Goal: Task Accomplishment & Management: Manage account settings

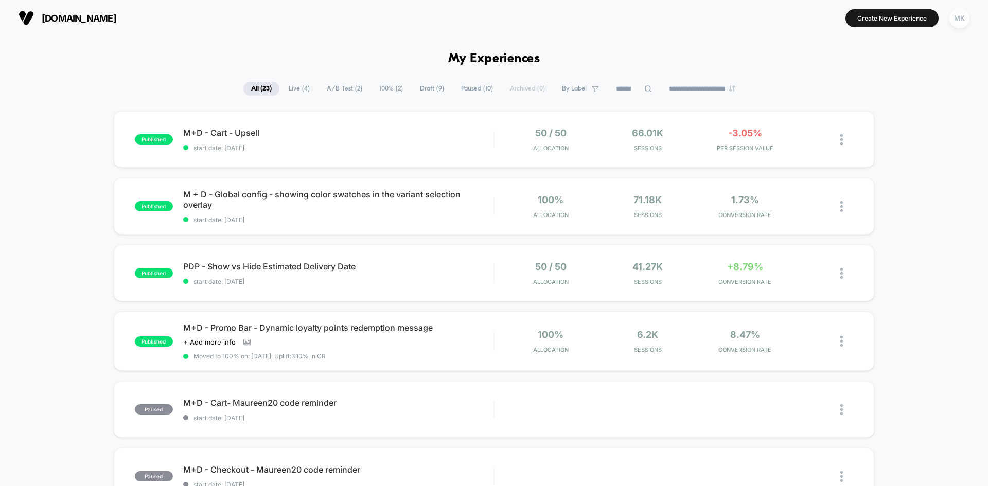
click at [962, 19] on div "MK" at bounding box center [960, 18] width 20 height 20
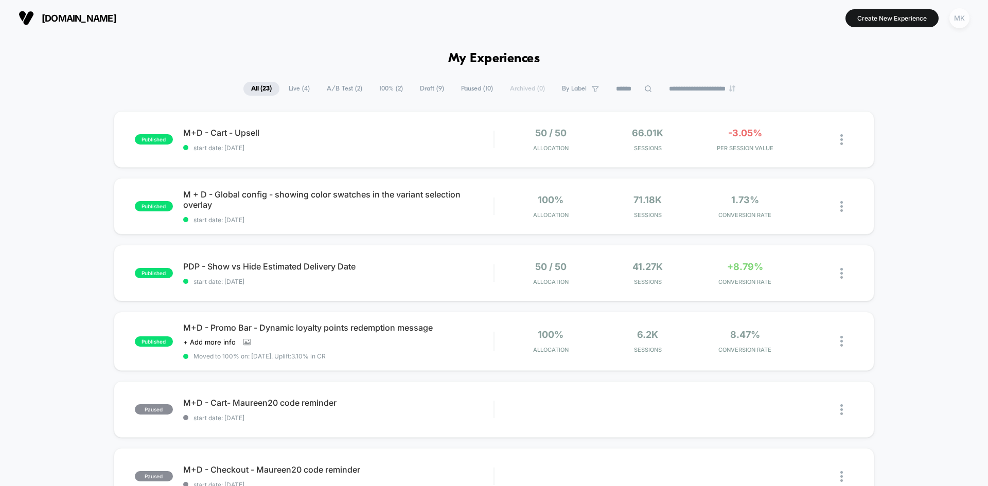
click at [956, 19] on div "MK" at bounding box center [960, 18] width 20 height 20
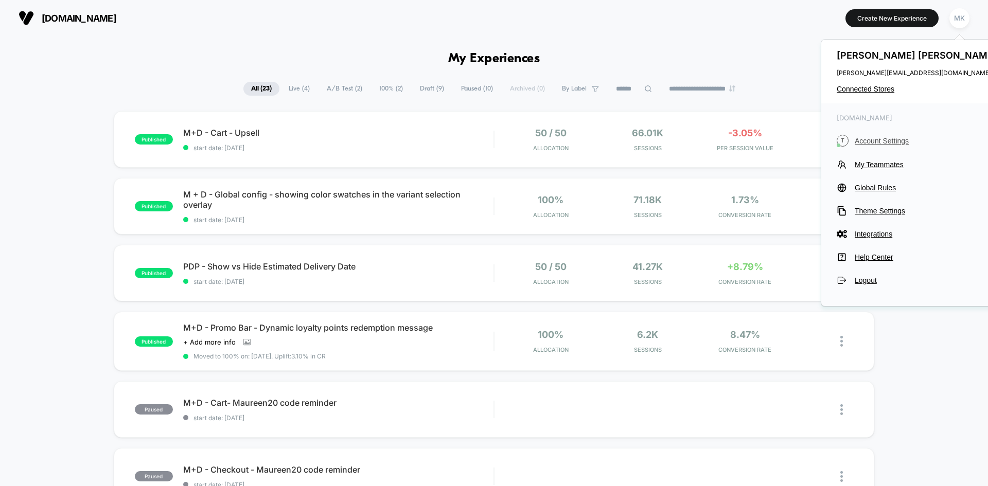
click at [878, 137] on span "Account Settings" at bounding box center [927, 141] width 145 height 8
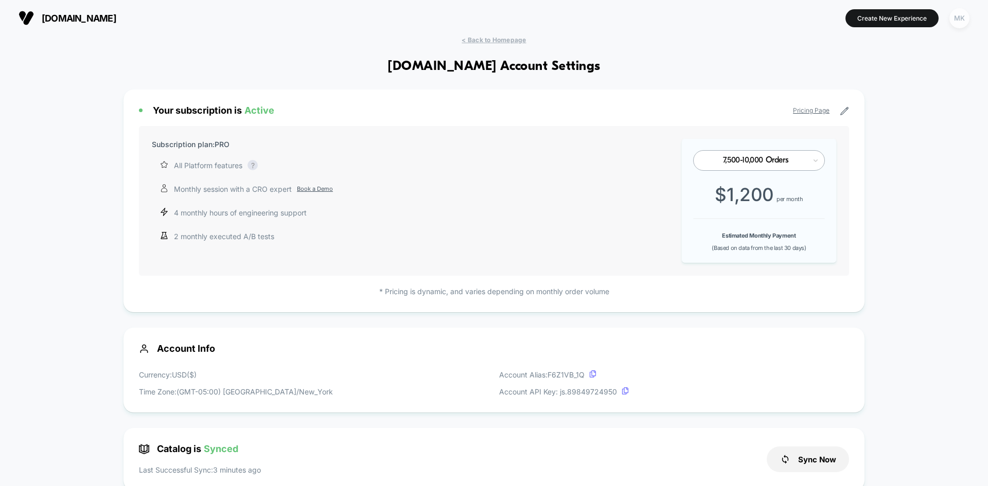
click at [962, 20] on div "MK" at bounding box center [960, 18] width 20 height 20
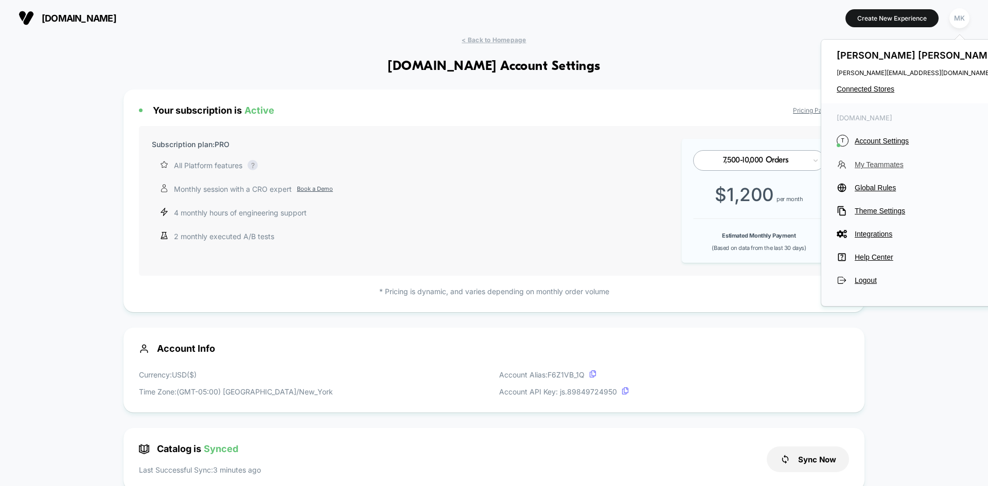
click at [873, 166] on span "My Teammates" at bounding box center [927, 165] width 145 height 8
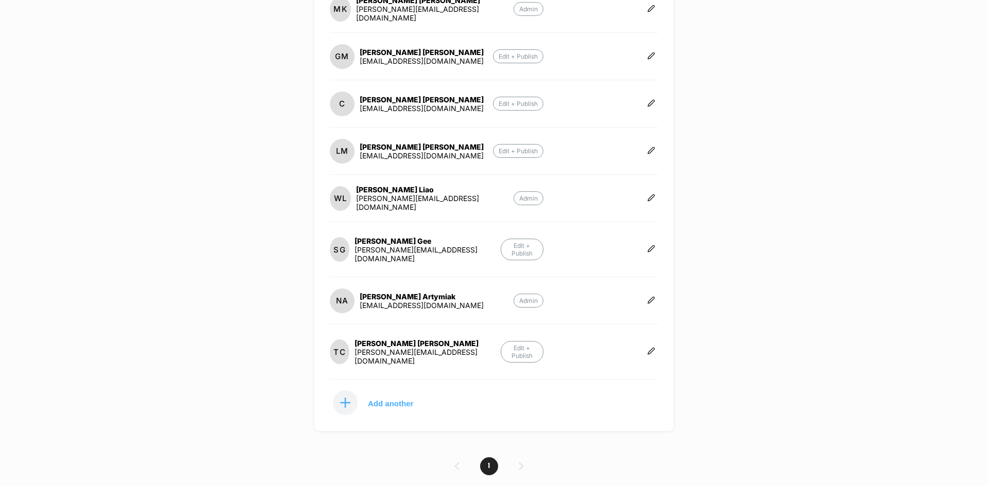
scroll to position [258, 0]
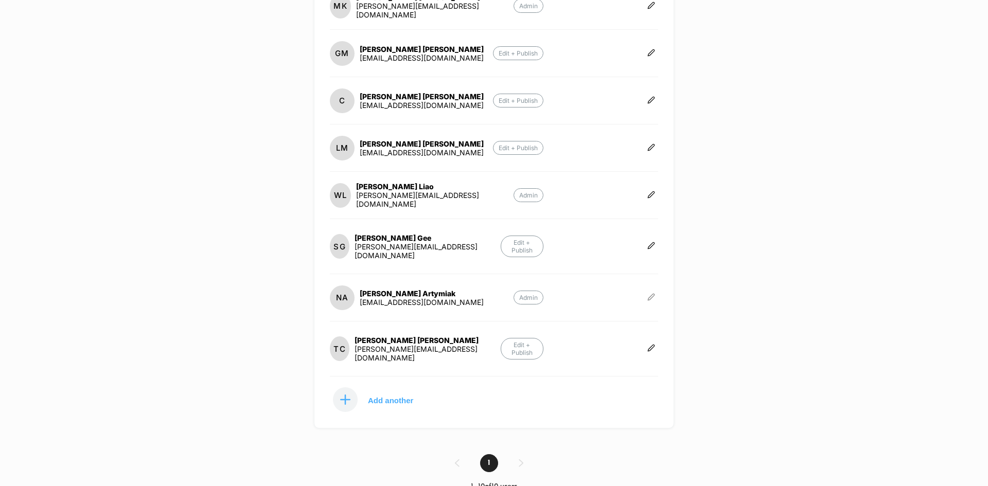
click at [656, 293] on button at bounding box center [651, 298] width 14 height 10
click at [589, 294] on div "NA [PERSON_NAME] [PERSON_NAME][EMAIL_ADDRESS][DOMAIN_NAME] Admin" at bounding box center [494, 303] width 328 height 37
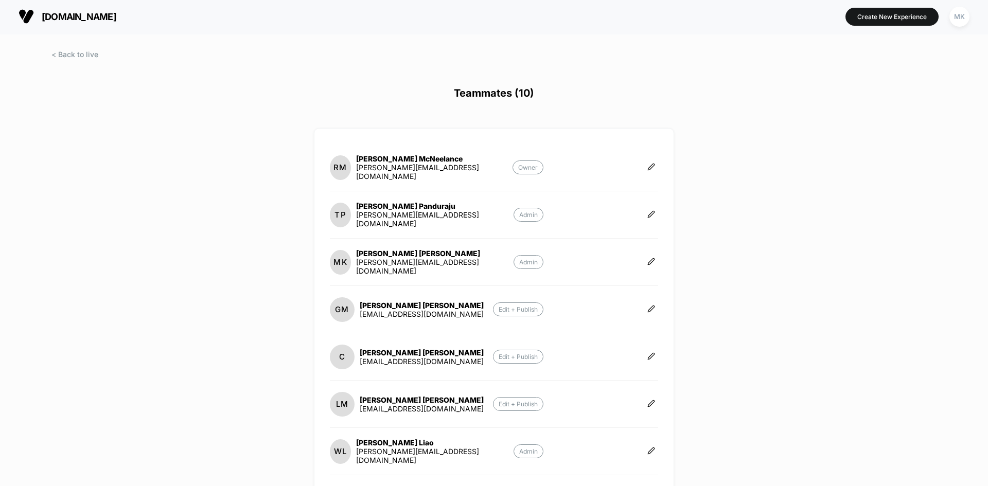
scroll to position [0, 0]
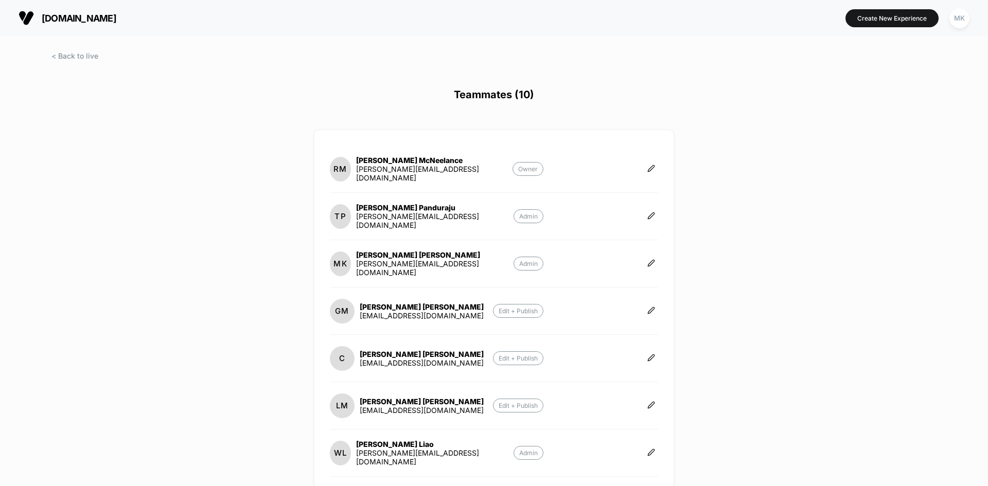
click at [34, 20] on button "[DOMAIN_NAME]" at bounding box center [67, 18] width 104 height 16
